Goal: Task Accomplishment & Management: Use online tool/utility

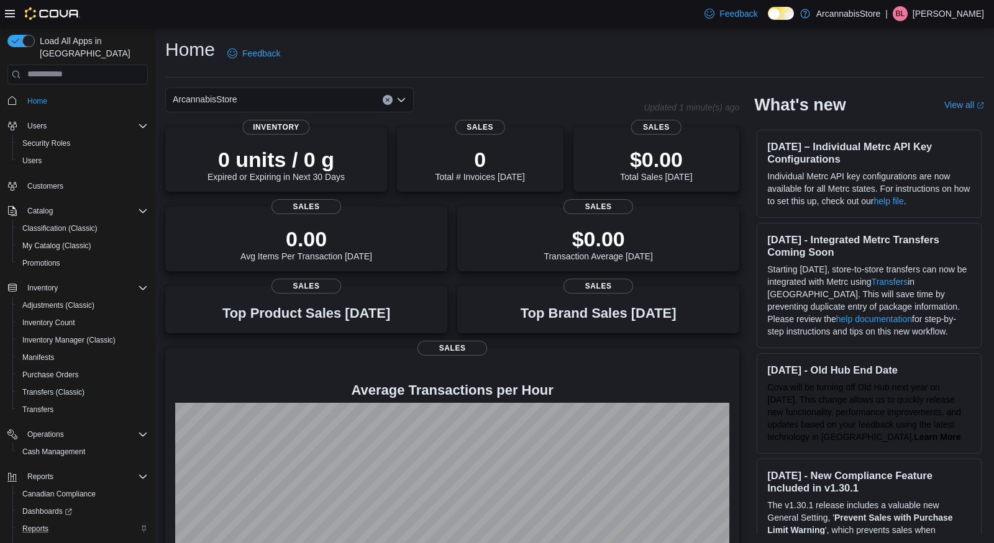
scroll to position [42, 0]
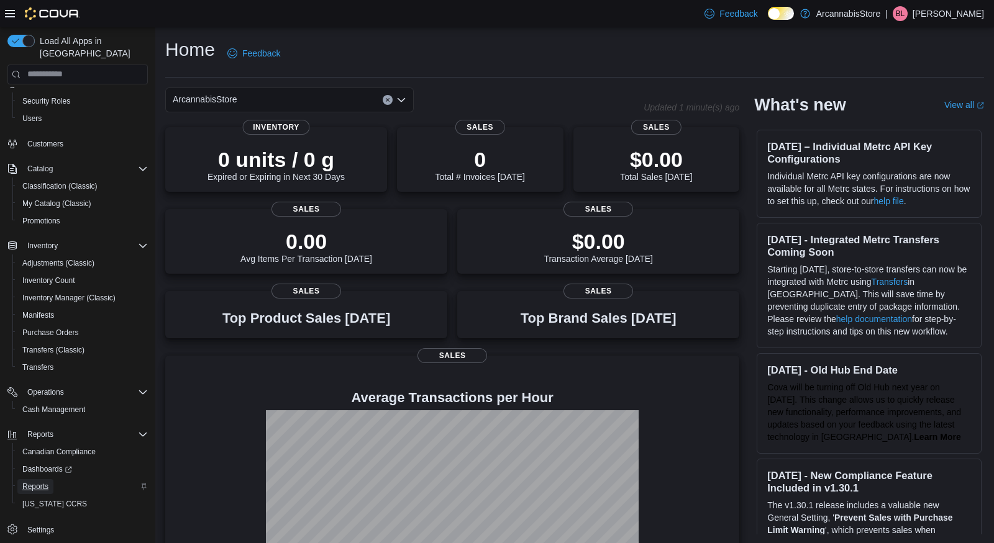
click at [37, 482] on span "Reports" at bounding box center [35, 487] width 26 height 10
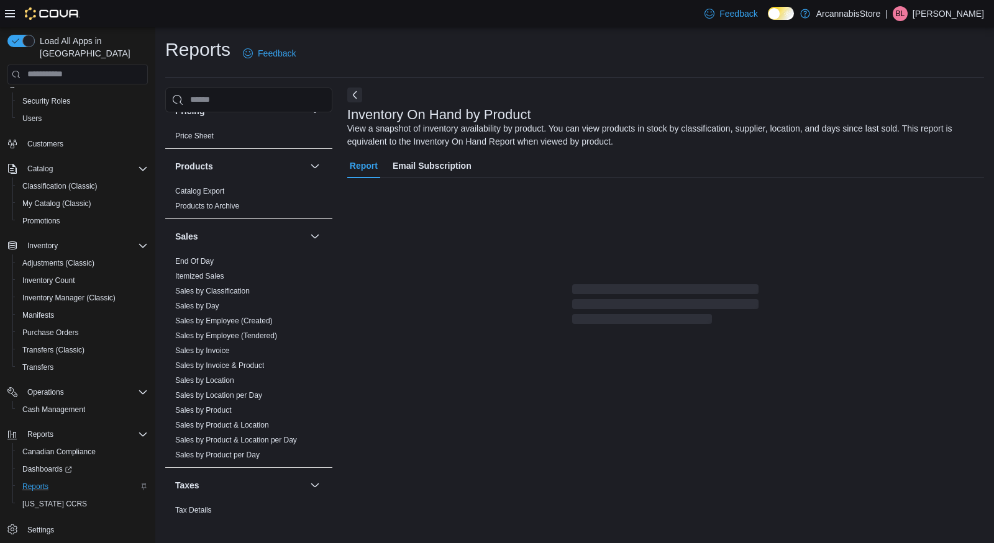
scroll to position [786, 0]
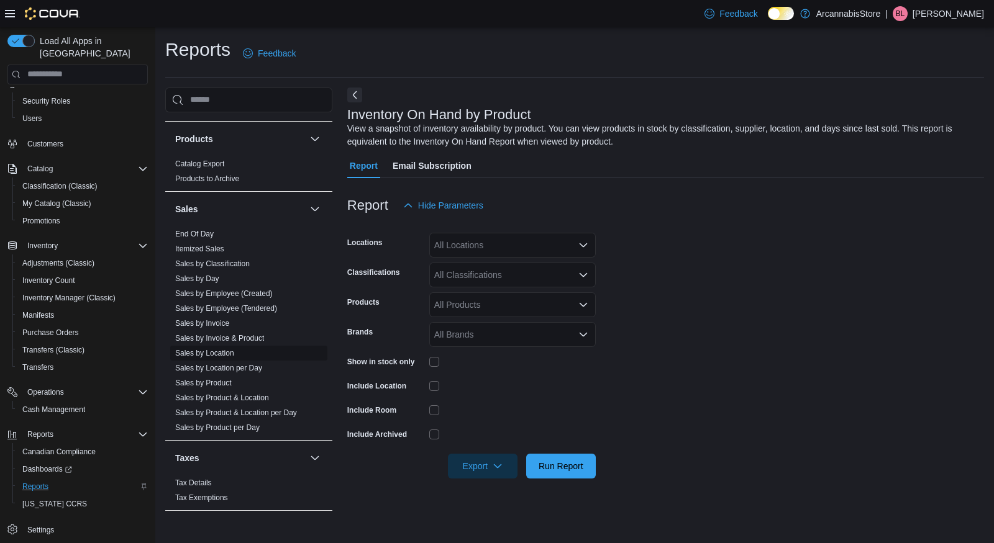
click at [214, 351] on link "Sales by Location" at bounding box center [204, 353] width 59 height 9
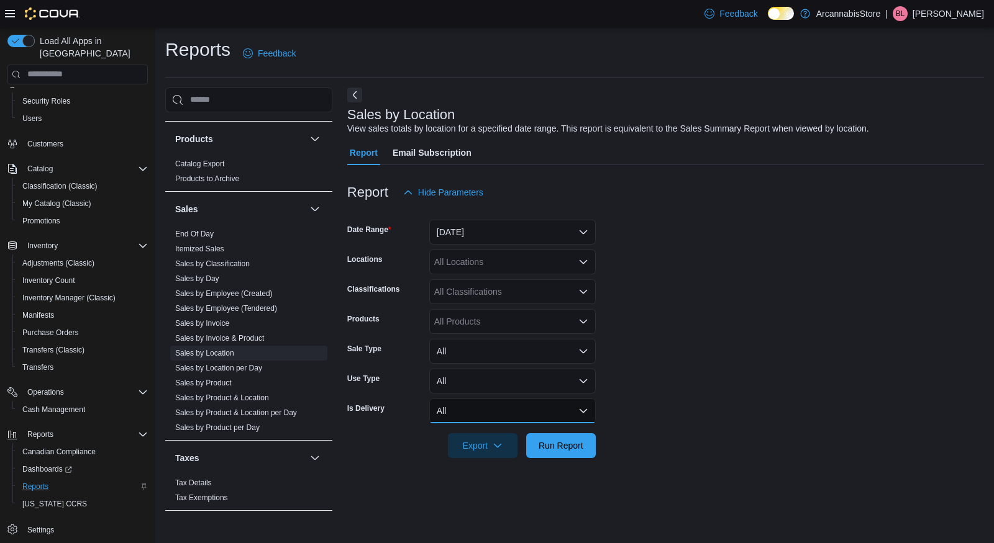
click at [466, 401] on button "All" at bounding box center [512, 411] width 166 height 25
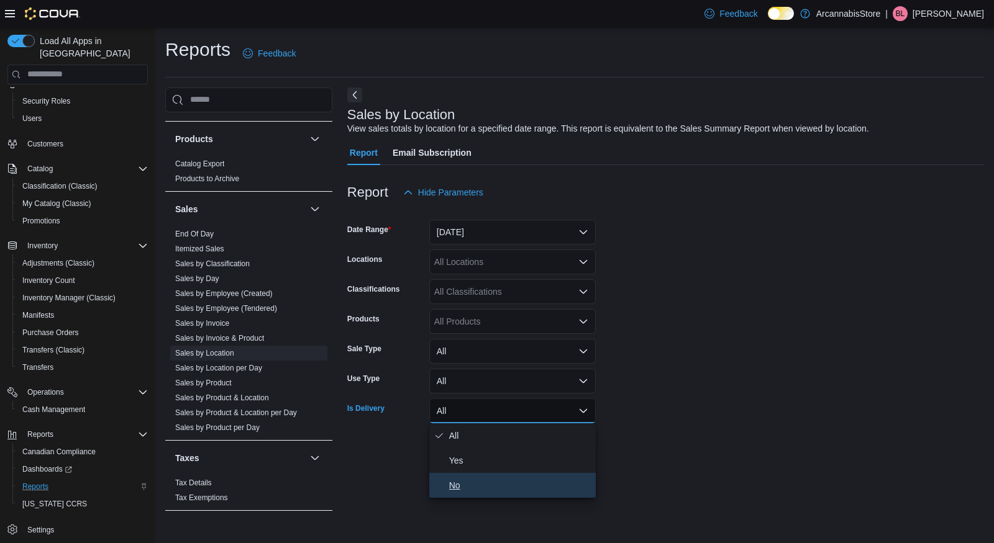
click at [460, 482] on span "No" at bounding box center [520, 485] width 142 height 15
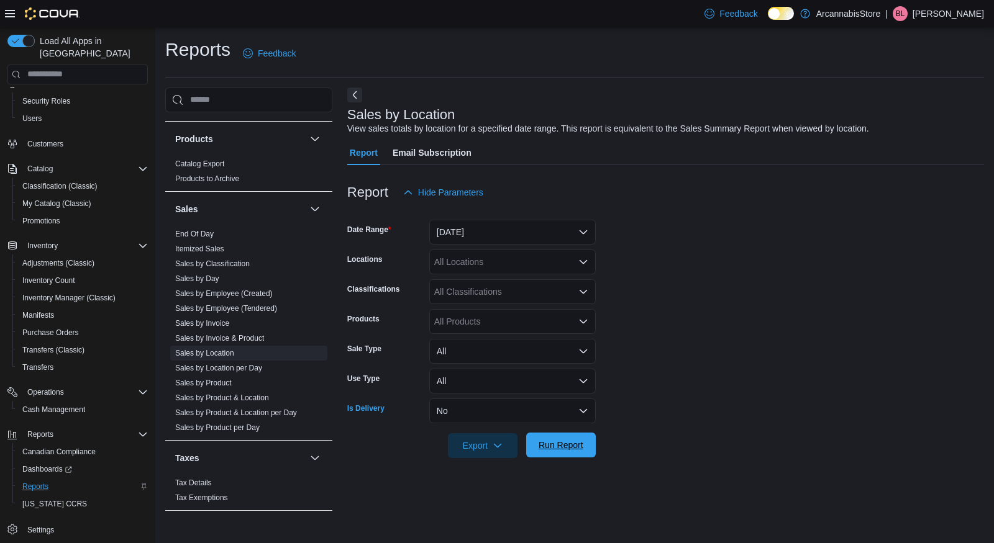
click at [543, 447] on span "Run Report" at bounding box center [560, 445] width 45 height 12
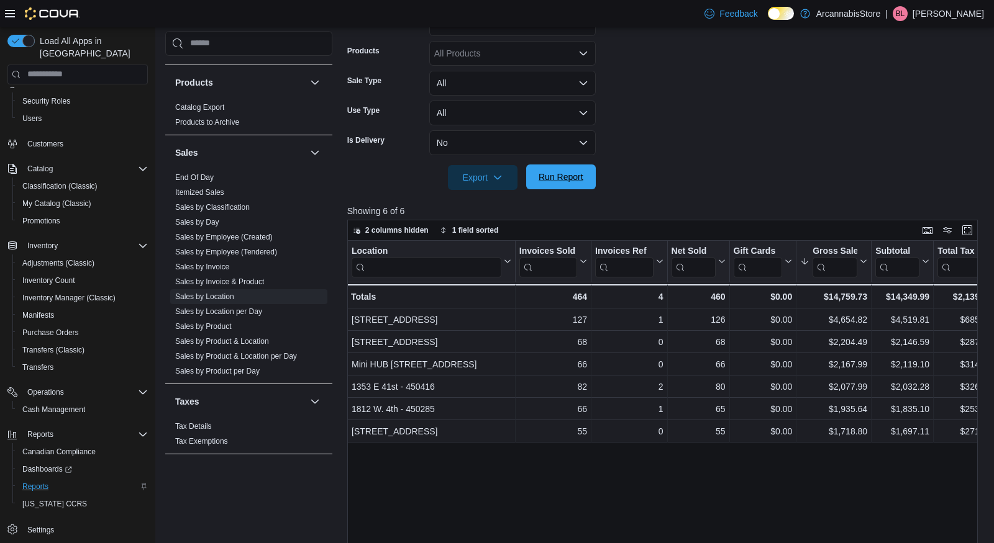
scroll to position [273, 0]
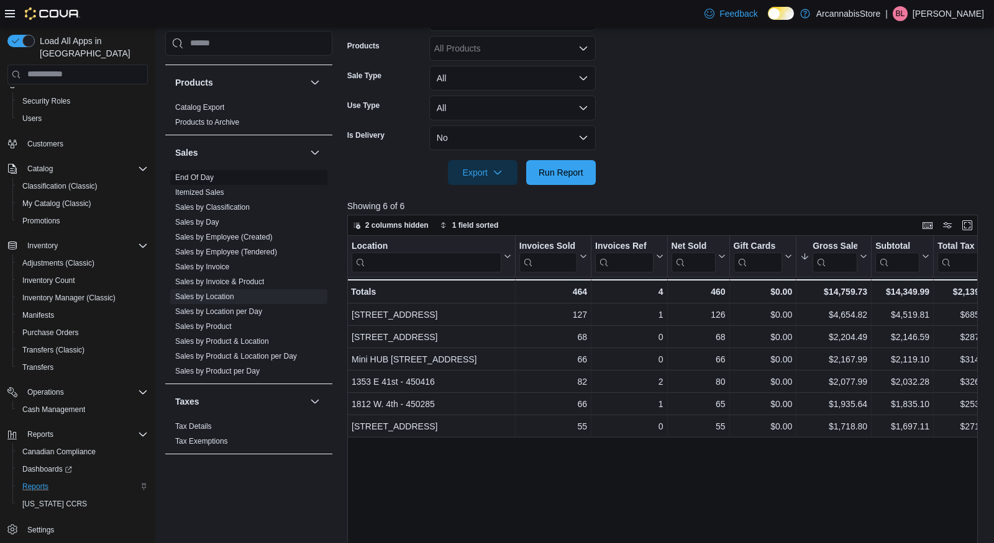
click at [203, 174] on link "End Of Day" at bounding box center [194, 177] width 39 height 9
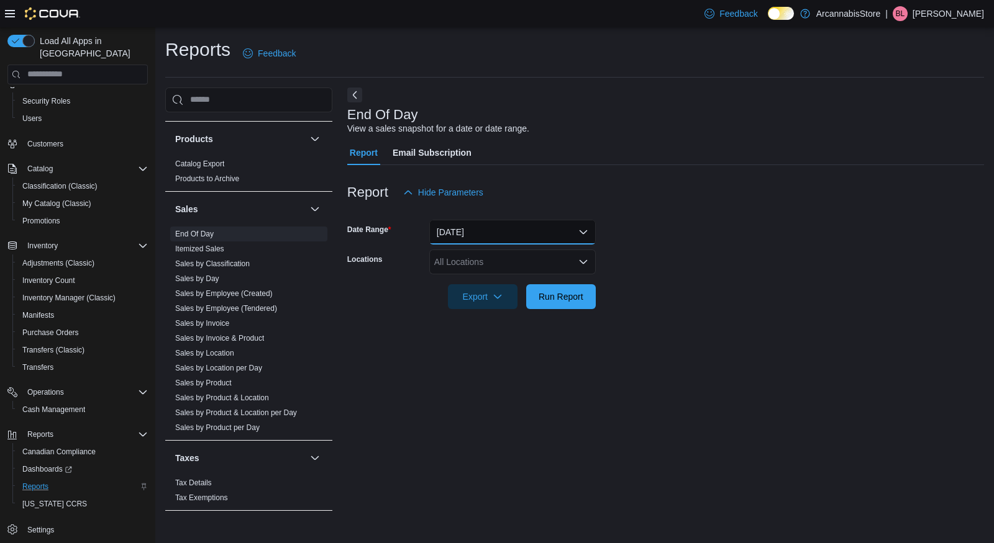
click at [450, 234] on button "Today" at bounding box center [512, 232] width 166 height 25
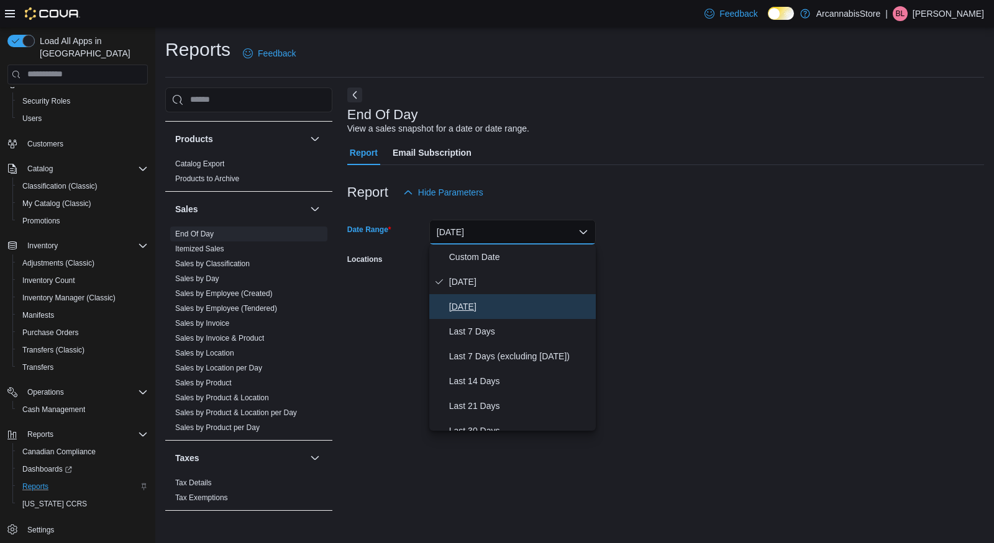
click at [458, 310] on span "Yesterday" at bounding box center [520, 306] width 142 height 15
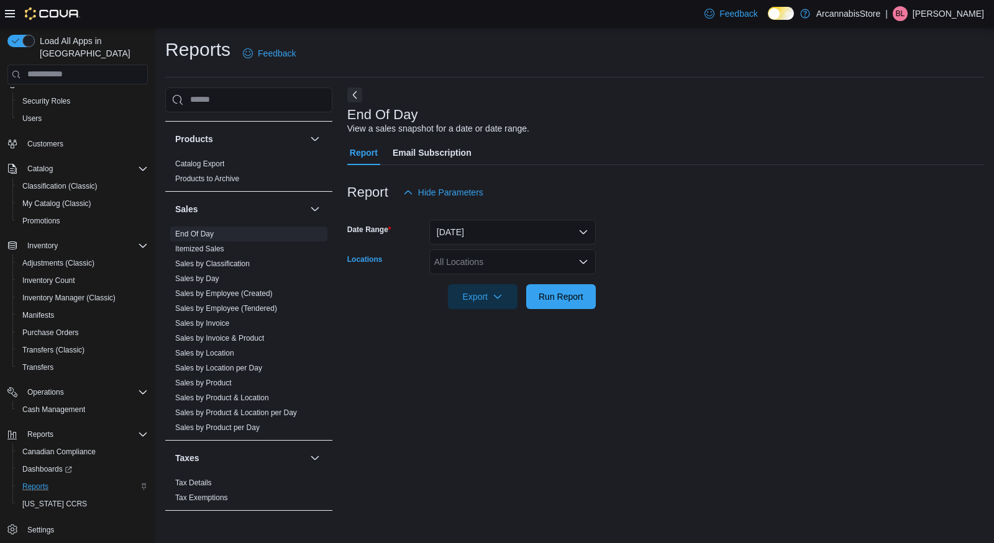
click at [463, 253] on div "All Locations" at bounding box center [512, 262] width 166 height 25
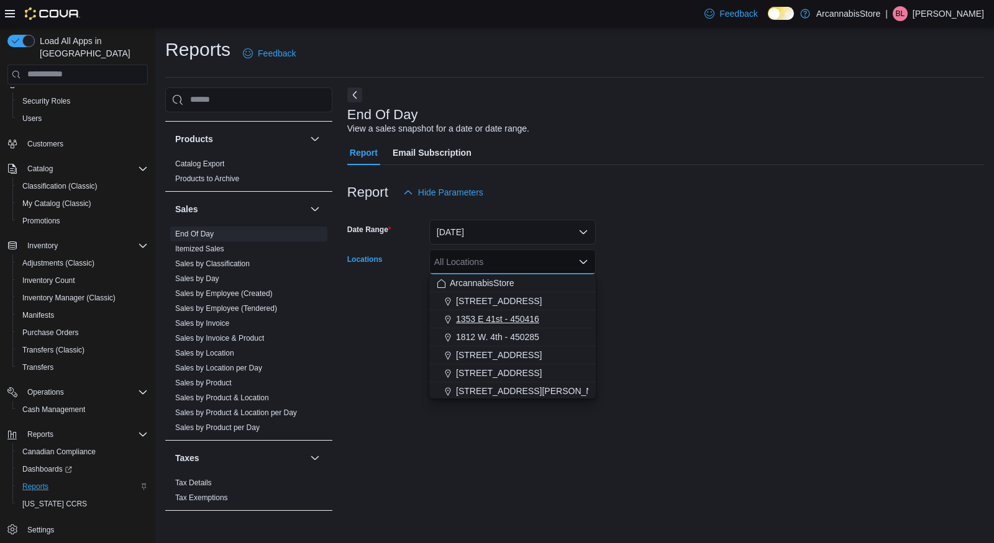
click at [474, 317] on span "1353 E 41st - 450416" at bounding box center [497, 319] width 83 height 12
drag, startPoint x: 756, startPoint y: 274, endPoint x: 734, endPoint y: 280, distance: 22.6
click at [756, 274] on div at bounding box center [665, 279] width 637 height 10
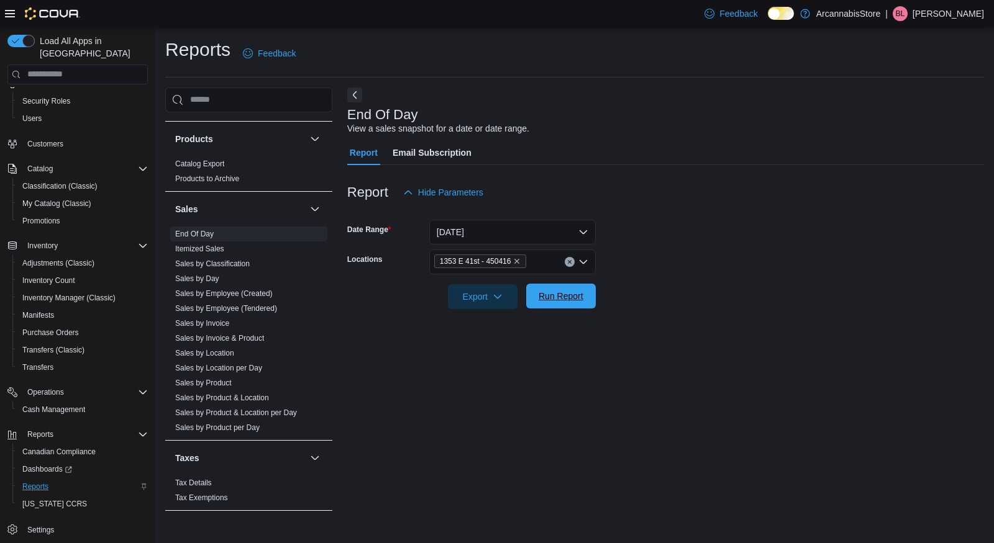
click at [564, 302] on span "Run Report" at bounding box center [560, 296] width 45 height 12
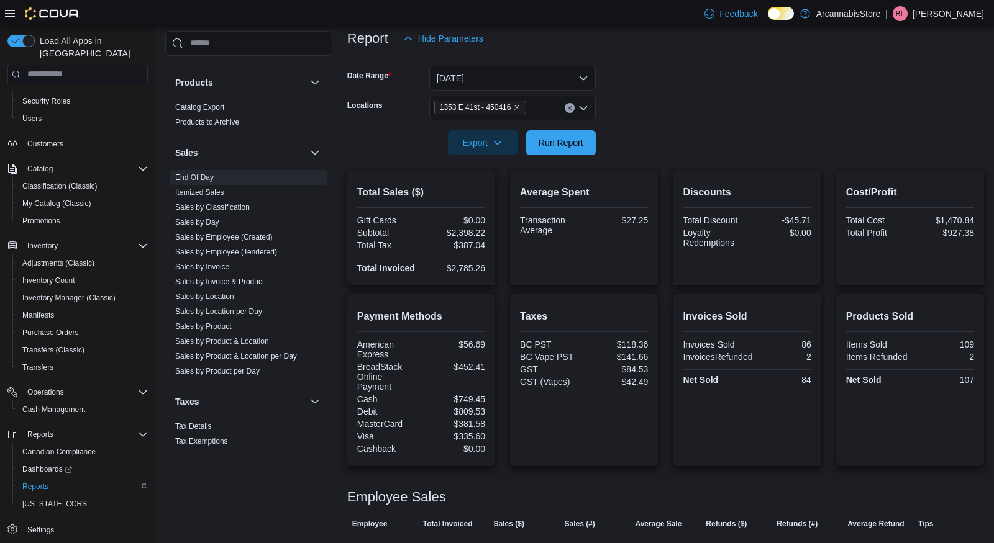
scroll to position [170, 0]
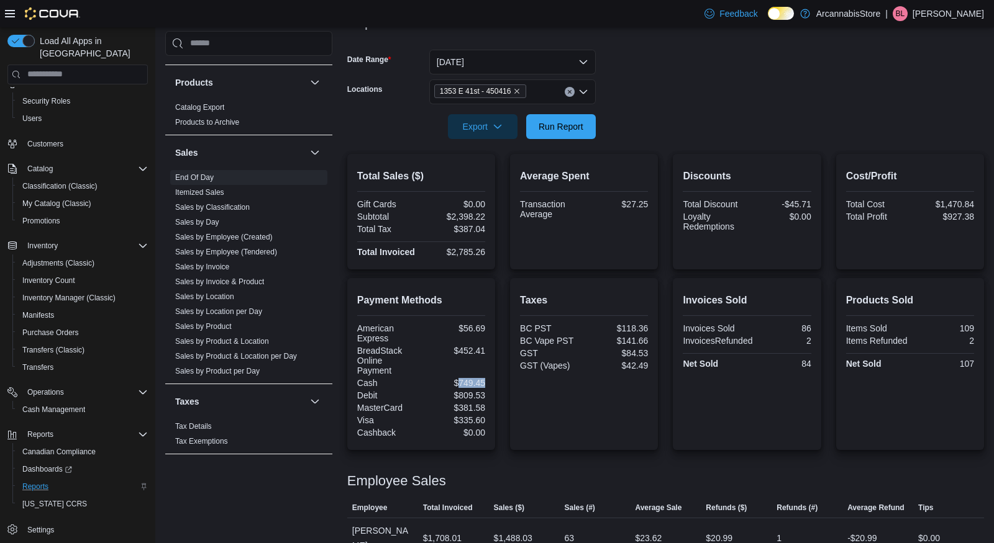
drag, startPoint x: 456, startPoint y: 380, endPoint x: 490, endPoint y: 378, distance: 33.6
click at [490, 378] on div "Payment Methods American Express $56.69 BreadStack Online Payment $452.41 Cash …" at bounding box center [421, 364] width 148 height 172
copy div "749.45"
click at [468, 127] on span "Export" at bounding box center [482, 126] width 55 height 25
click at [484, 153] on span "Export to Excel" at bounding box center [483, 152] width 56 height 10
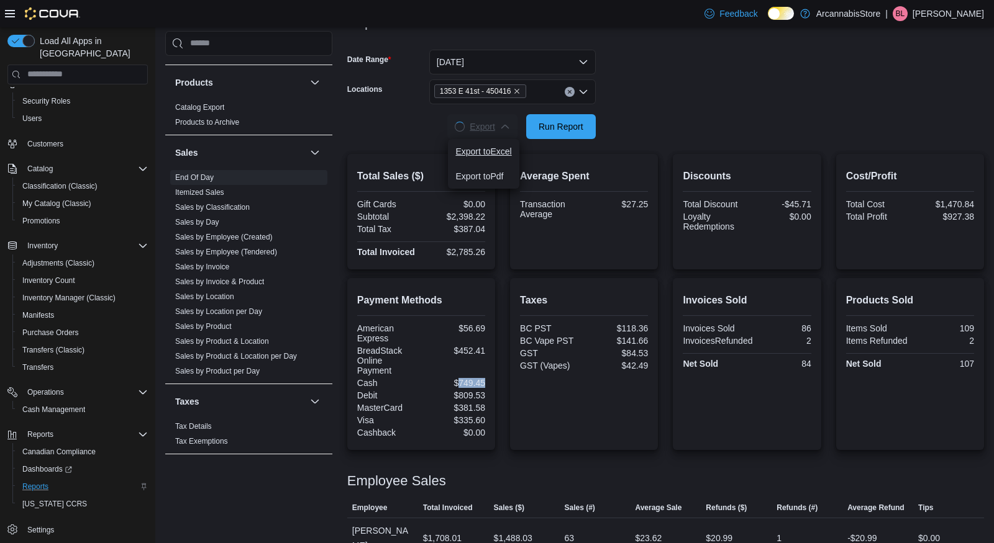
scroll to position [0, 0]
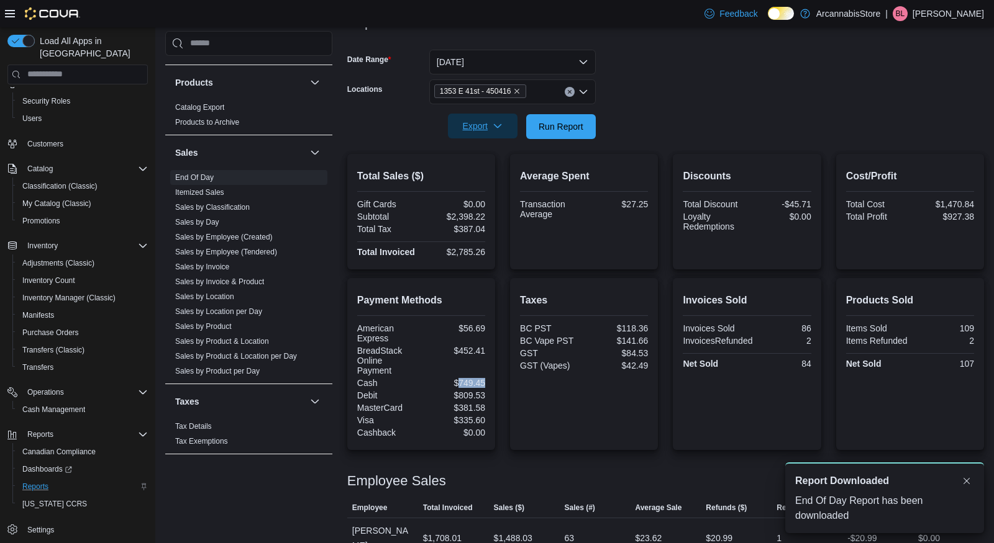
click at [493, 128] on icon "button" at bounding box center [497, 126] width 10 height 10
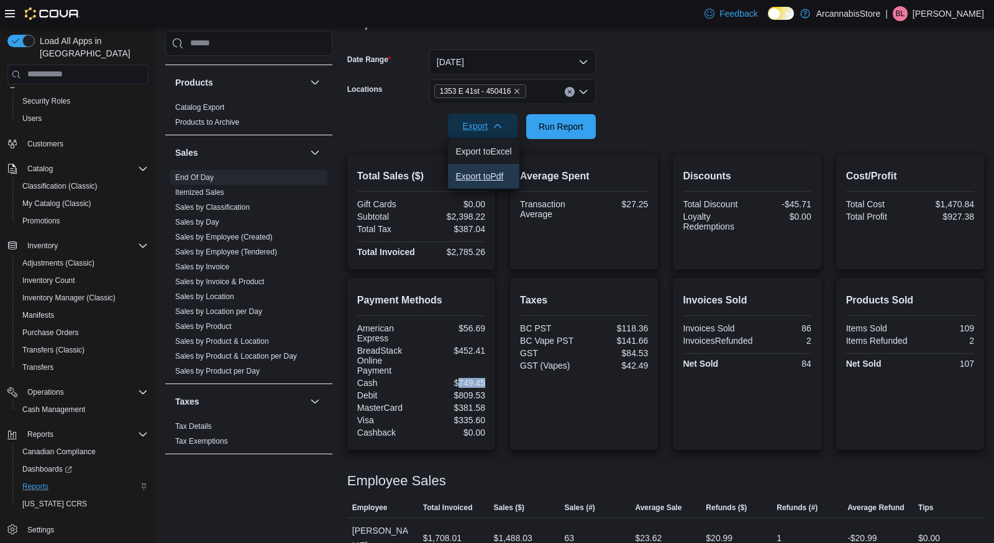
click at [486, 178] on span "Export to Pdf" at bounding box center [483, 176] width 56 height 10
